Goal: Task Accomplishment & Management: Manage account settings

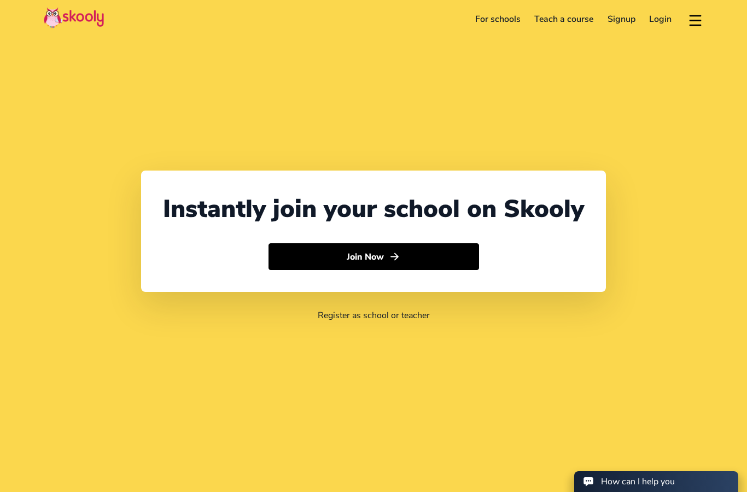
select select "62"
select select "[GEOGRAPHIC_DATA]"
select select "[GEOGRAPHIC_DATA]/[GEOGRAPHIC_DATA]"
click at [656, 14] on link "Login" at bounding box center [661, 19] width 37 height 18
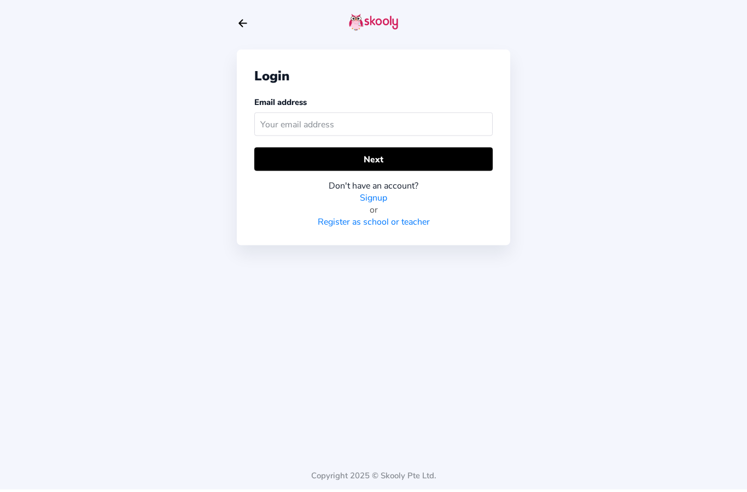
scroll to position [42, 0]
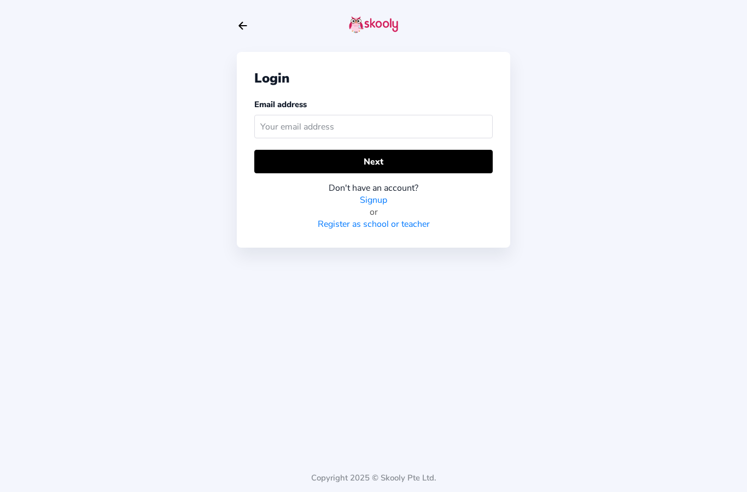
click at [451, 115] on input "text" at bounding box center [373, 127] width 238 height 24
type input "[PERSON_NAME][EMAIL_ADDRESS][PERSON_NAME][DOMAIN_NAME]"
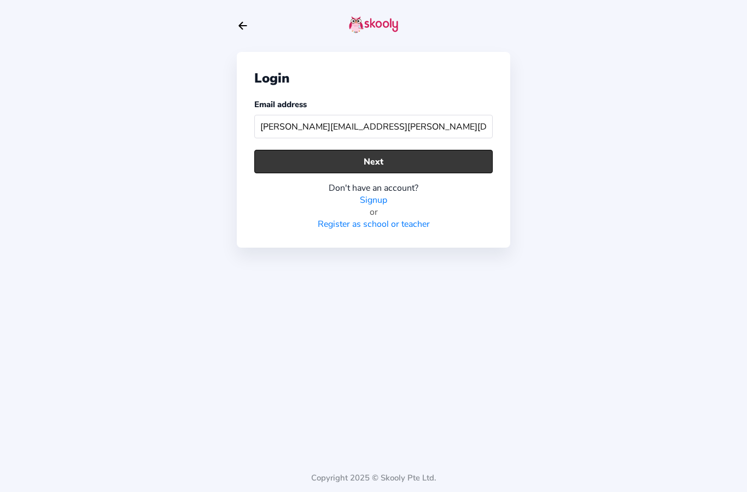
click at [457, 150] on button "Next" at bounding box center [373, 162] width 238 height 24
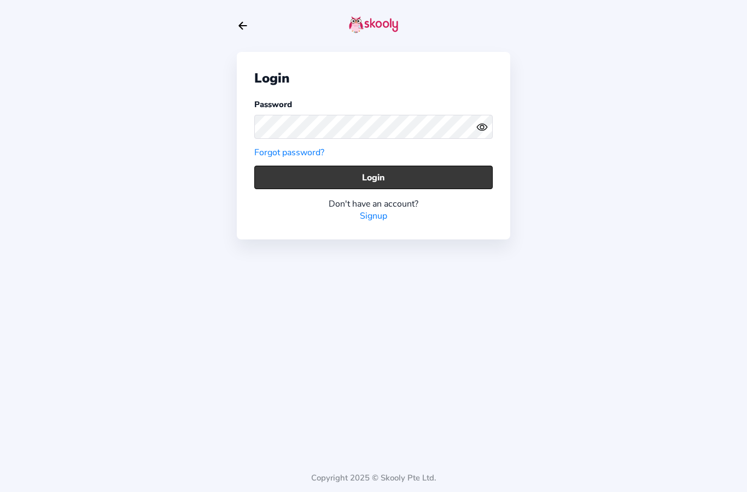
click at [462, 166] on button "Login" at bounding box center [373, 178] width 238 height 24
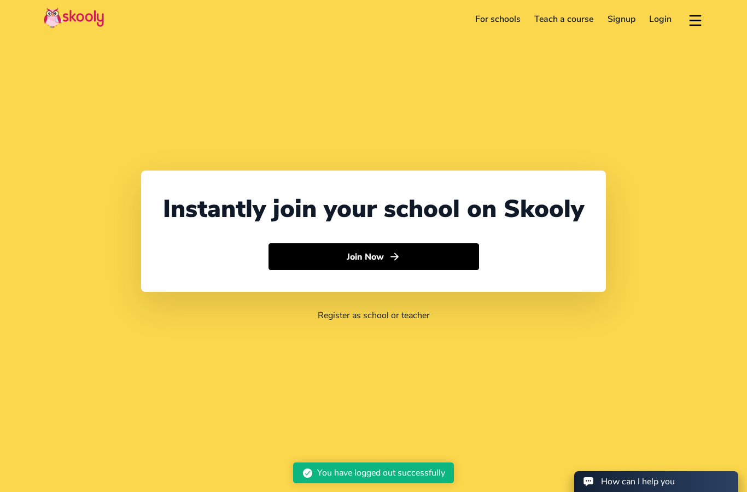
select select "62"
select select "[GEOGRAPHIC_DATA]"
select select "[GEOGRAPHIC_DATA]/[GEOGRAPHIC_DATA]"
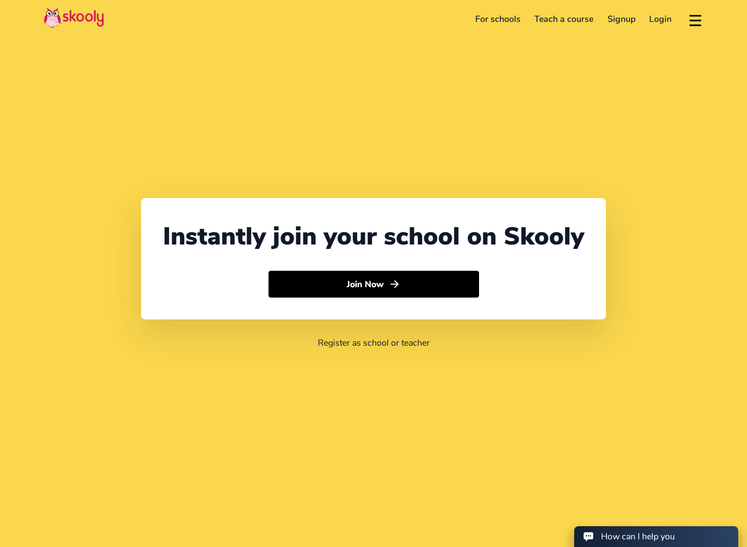
select select "62"
select select "[GEOGRAPHIC_DATA]"
select select "[GEOGRAPHIC_DATA]/[GEOGRAPHIC_DATA]"
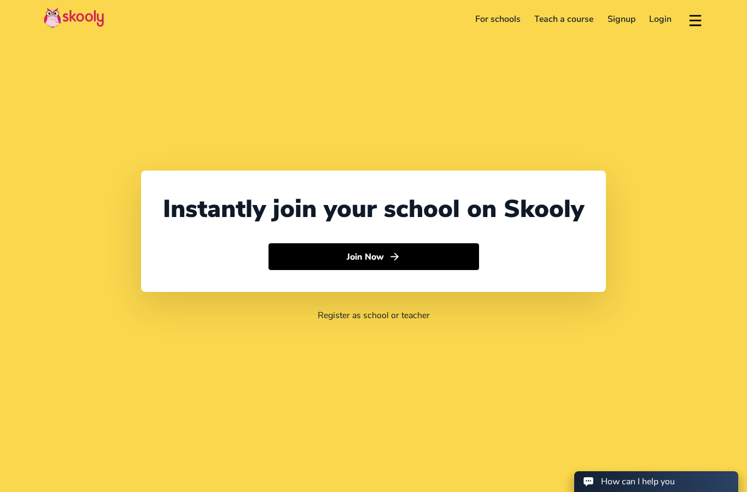
click at [663, 14] on link "Login" at bounding box center [661, 19] width 37 height 18
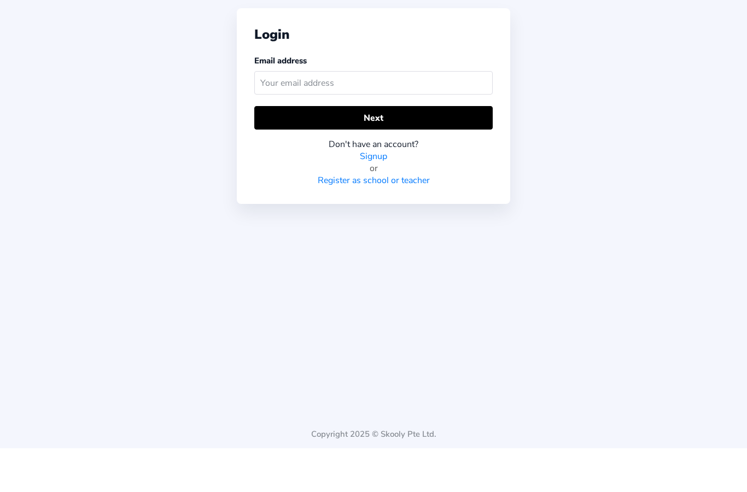
scroll to position [44, 0]
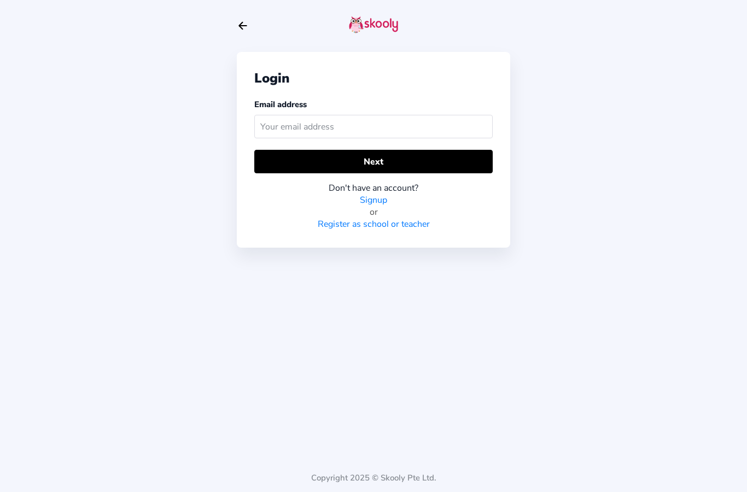
click at [453, 115] on input "text" at bounding box center [373, 127] width 238 height 24
type input "Jonathan.tanuwijaya@jollybee.id"
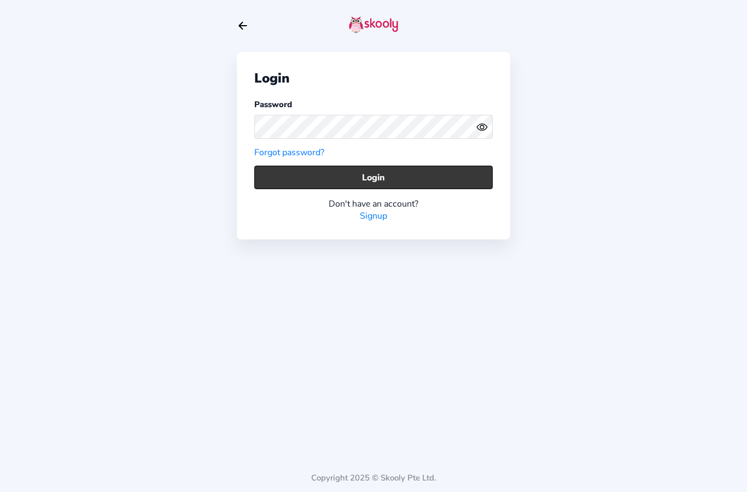
click at [449, 166] on button "Login" at bounding box center [373, 178] width 238 height 24
